Goal: Transaction & Acquisition: Register for event/course

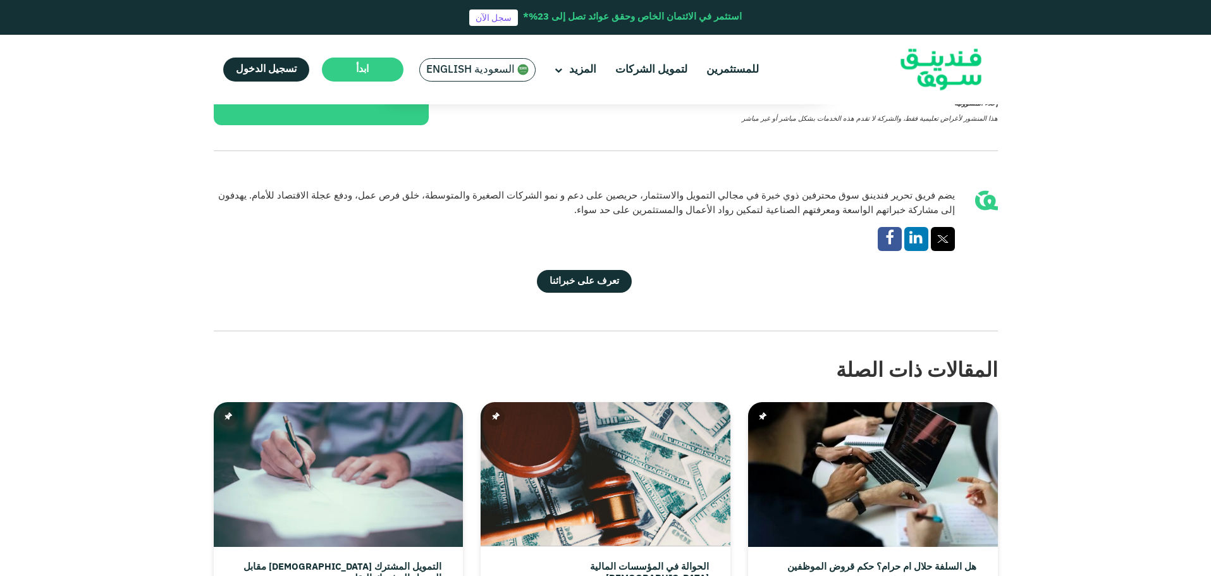
scroll to position [3225, 0]
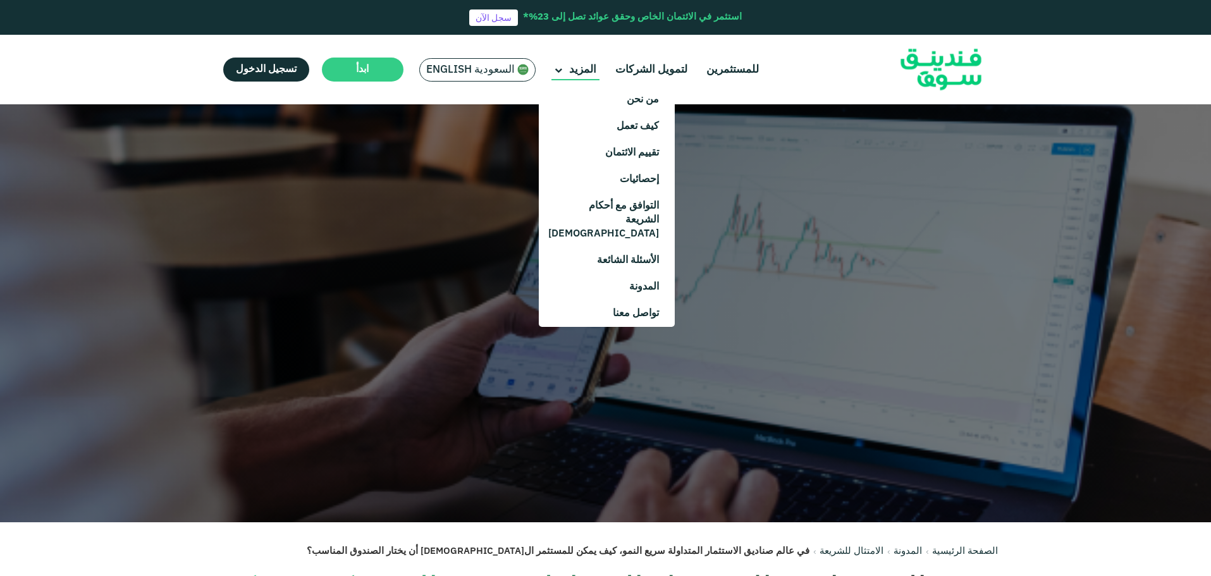
click at [574, 66] on span "المزيد" at bounding box center [582, 70] width 27 height 11
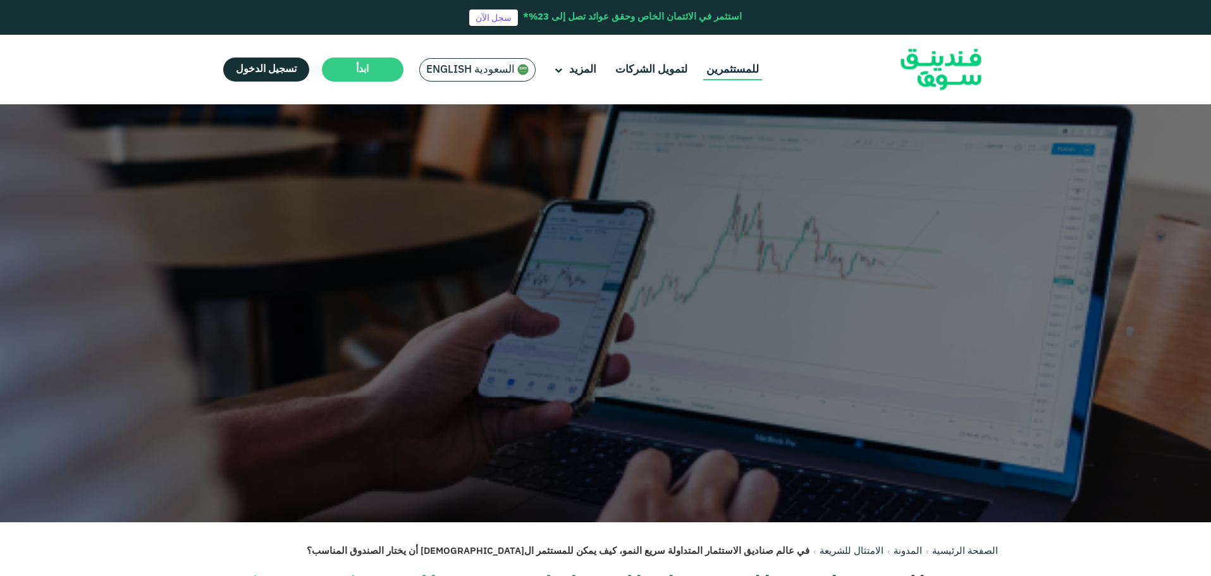
click at [725, 72] on link "للمستثمرين" at bounding box center [732, 69] width 59 height 21
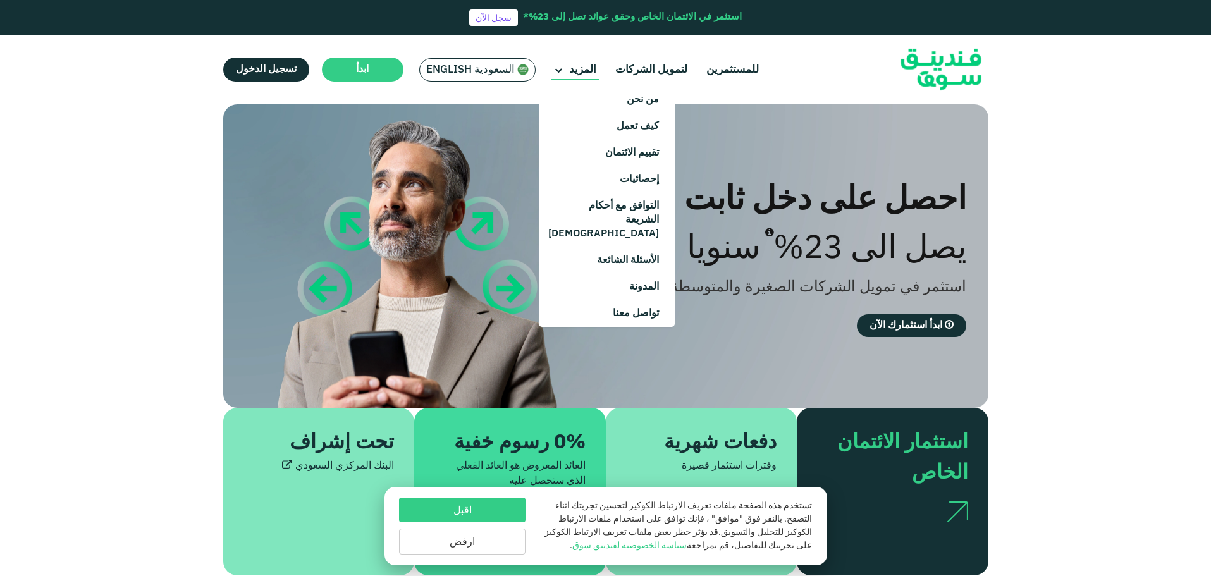
click at [585, 71] on span "المزيد" at bounding box center [582, 70] width 27 height 11
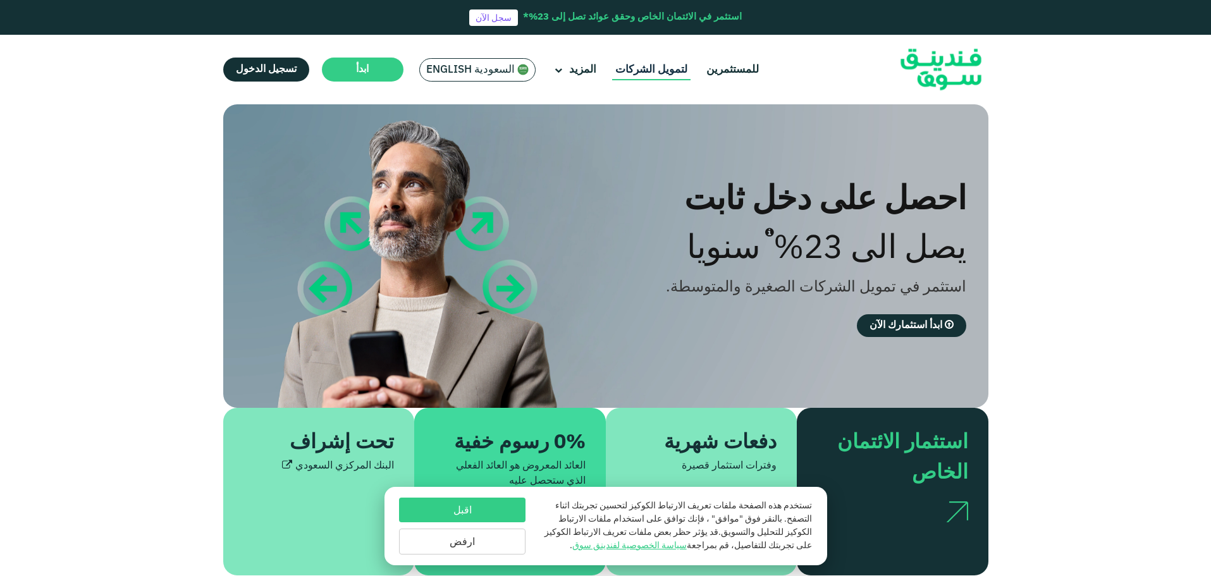
click at [625, 69] on link "لتمويل الشركات" at bounding box center [651, 69] width 78 height 21
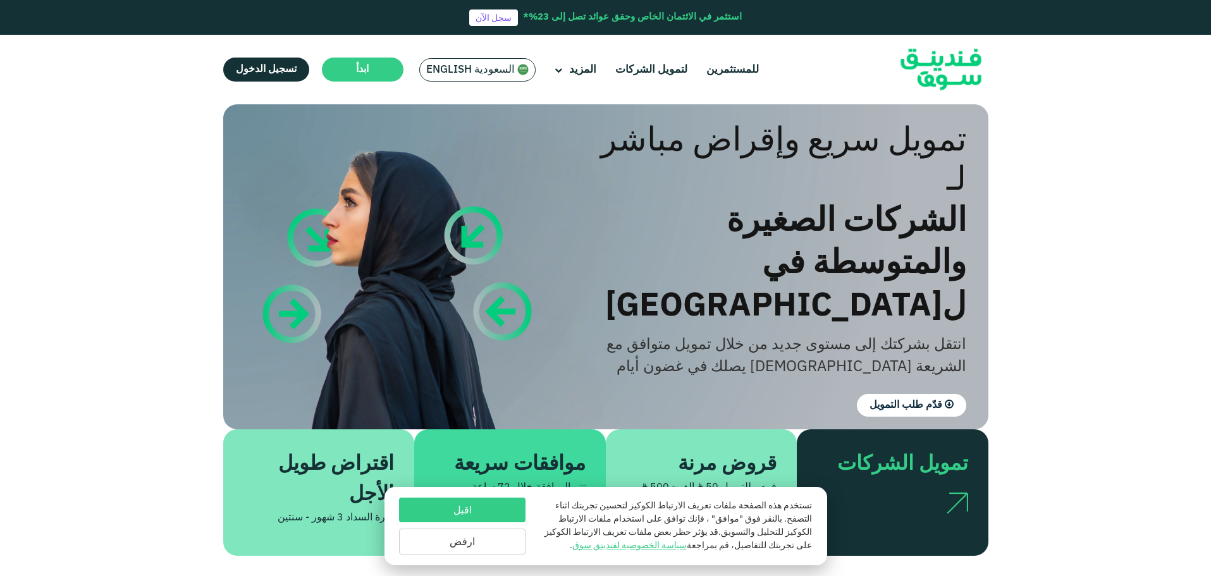
click at [691, 70] on ul "للمستثمرين لتمويل الشركات المزيد من نحن كيف تعمل" at bounding box center [491, 70] width 555 height 30
click at [698, 69] on ul "للمستثمرين لتمويل الشركات المزيد من نحن كيف تعمل" at bounding box center [491, 70] width 555 height 30
click at [703, 70] on link "للمستثمرين" at bounding box center [732, 69] width 59 height 21
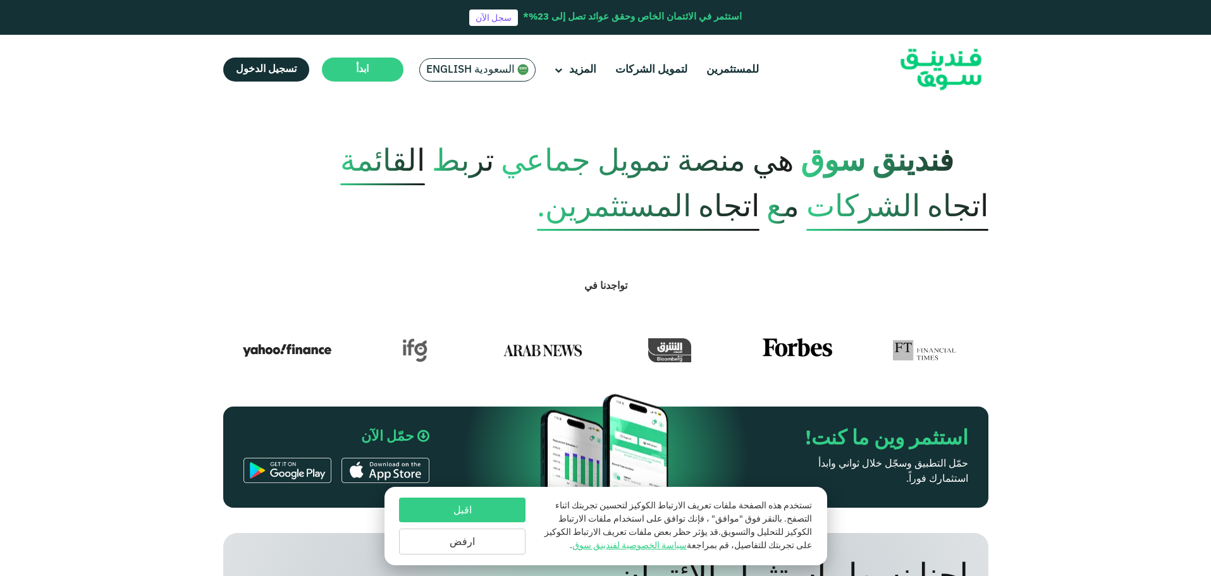
scroll to position [462, 0]
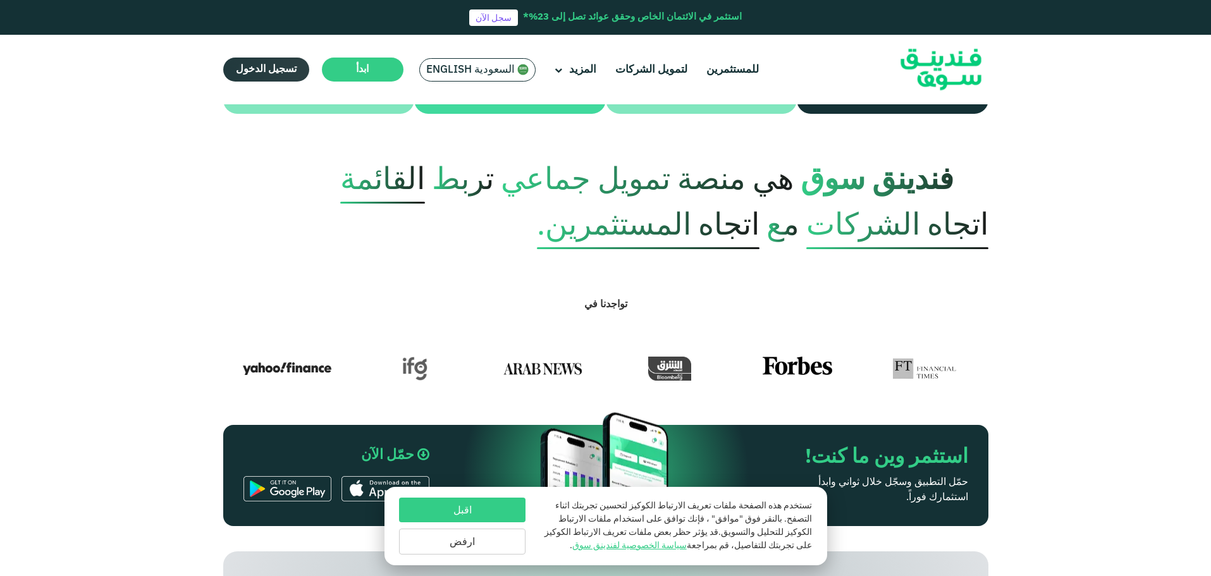
click at [271, 68] on span "تسجيل الدخول" at bounding box center [266, 69] width 61 height 9
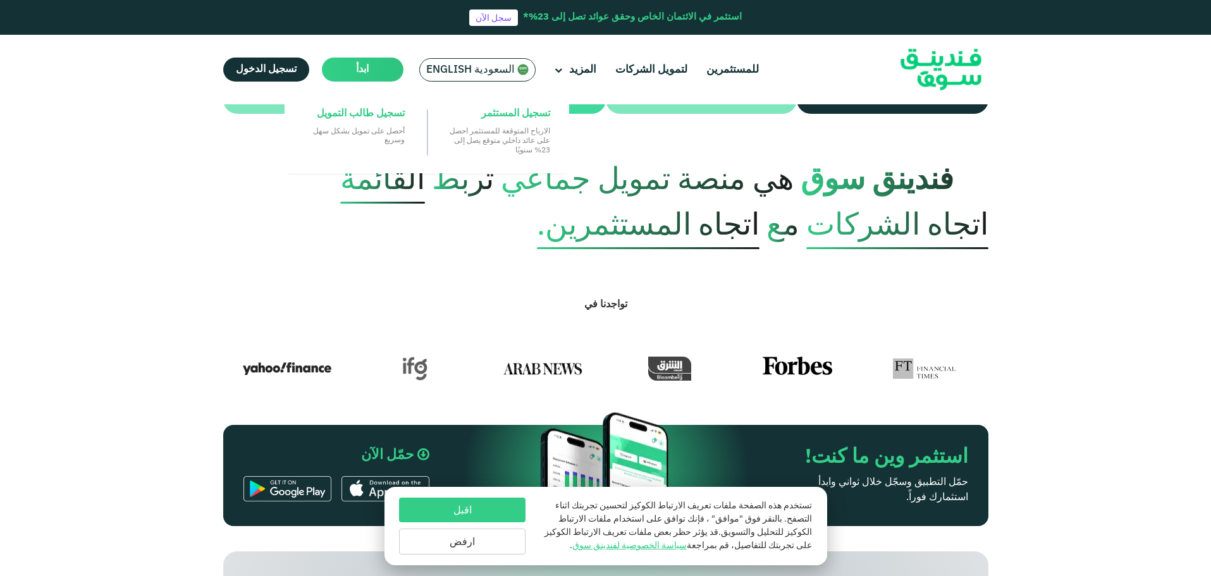
click at [362, 71] on span "ابدأ" at bounding box center [362, 69] width 13 height 9
click at [510, 116] on span "تسجيل المستثمر" at bounding box center [515, 114] width 69 height 14
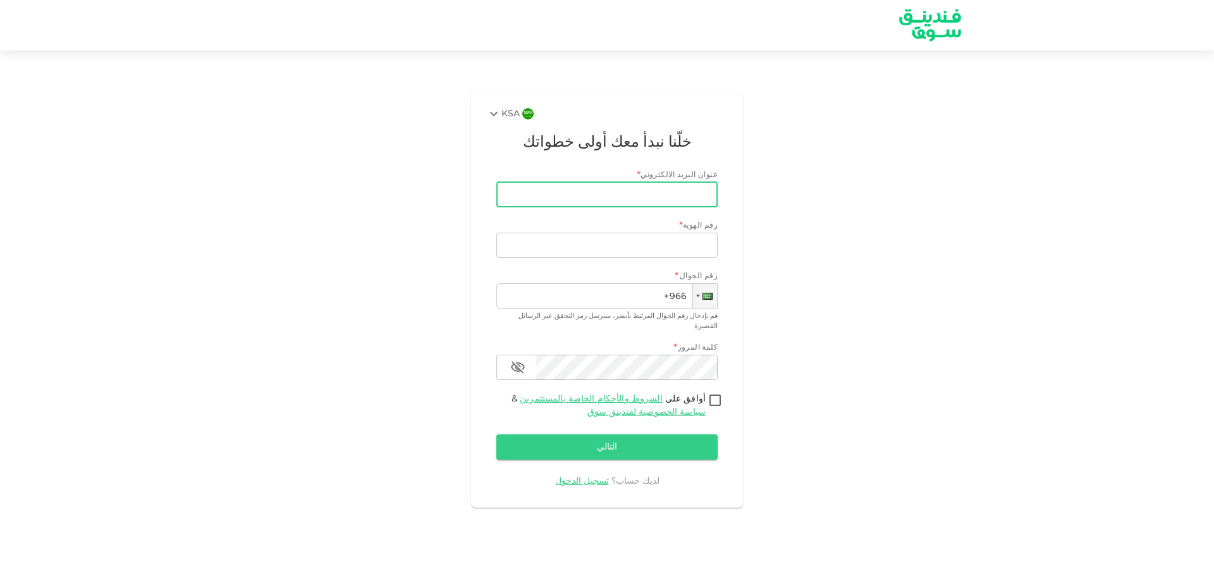
click at [656, 188] on input "عنوان البريد الالكتروني" at bounding box center [613, 194] width 207 height 25
type input "[EMAIL_ADDRESS][DOMAIN_NAME]"
